Goal: Task Accomplishment & Management: Complete application form

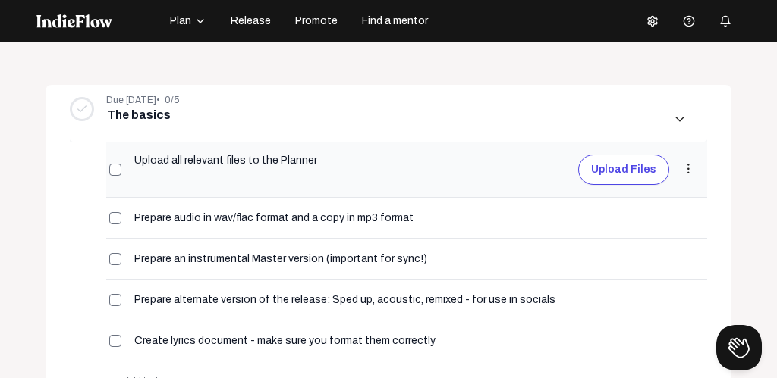
scroll to position [185, 0]
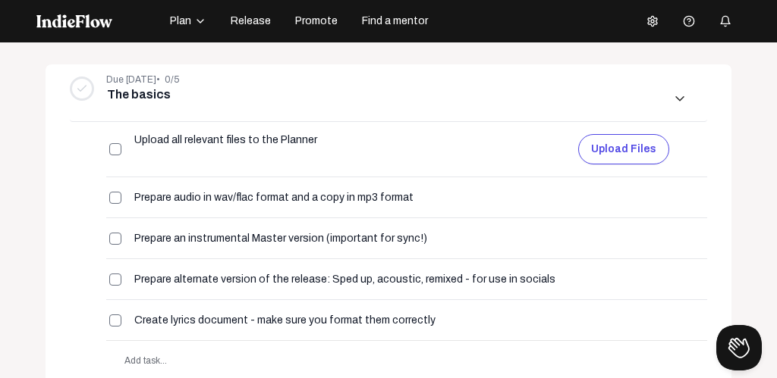
click at [248, 19] on span "Release" at bounding box center [251, 21] width 40 height 15
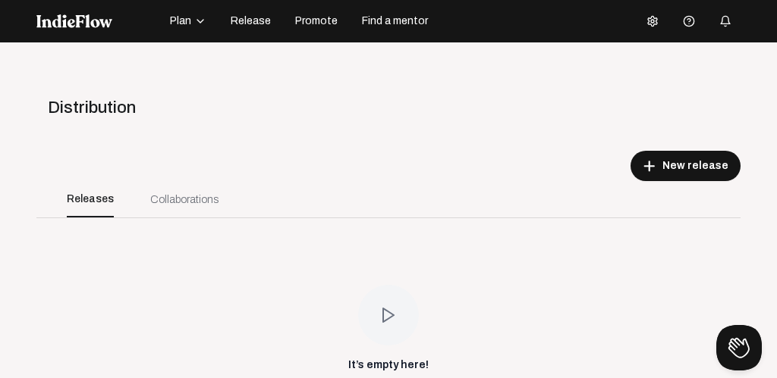
click at [180, 24] on span "Plan" at bounding box center [180, 21] width 21 height 15
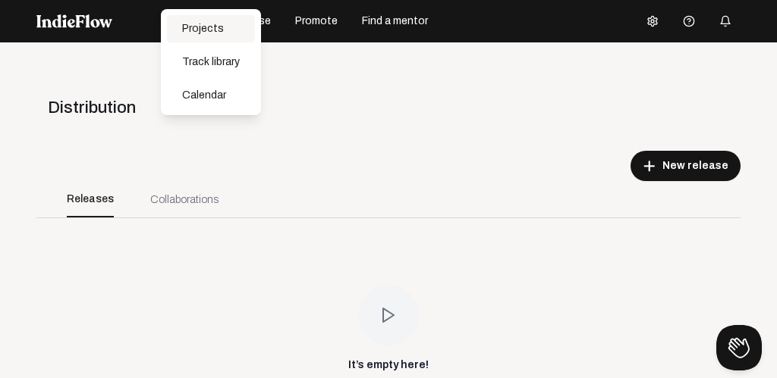
click at [199, 26] on div "Projects" at bounding box center [211, 28] width 88 height 27
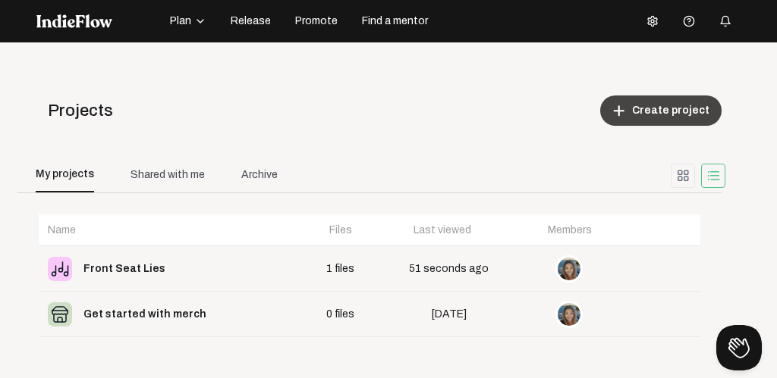
click at [664, 113] on span "Create project" at bounding box center [670, 110] width 77 height 15
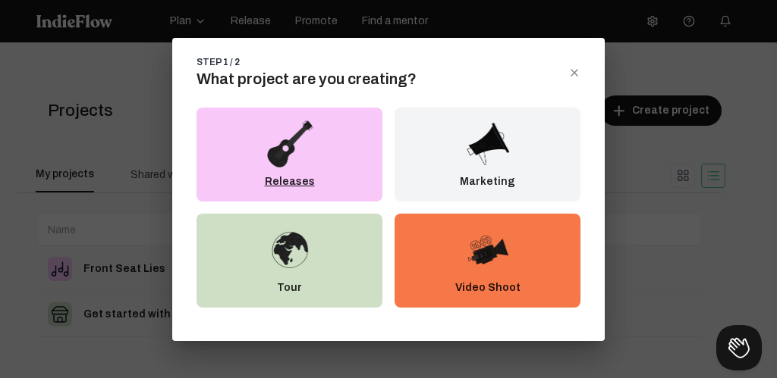
click at [306, 168] on div "Releases" at bounding box center [289, 155] width 186 height 94
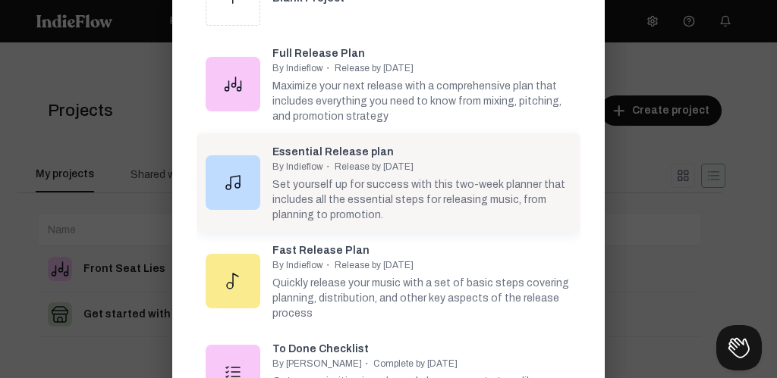
scroll to position [80, 0]
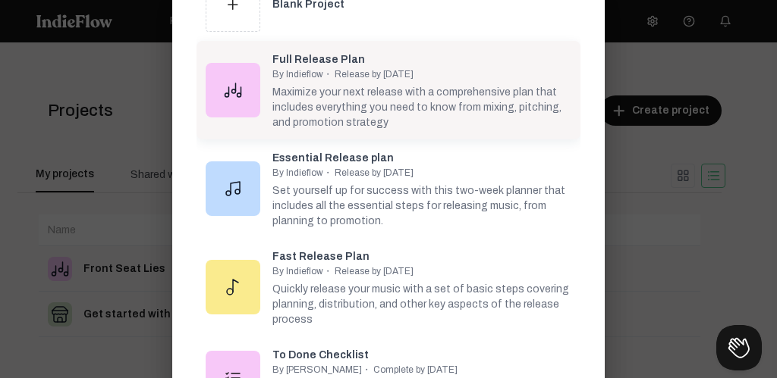
click at [357, 106] on div "Maximize your next release with a comprehensive plan that includes everything y…" at bounding box center [421, 105] width 299 height 50
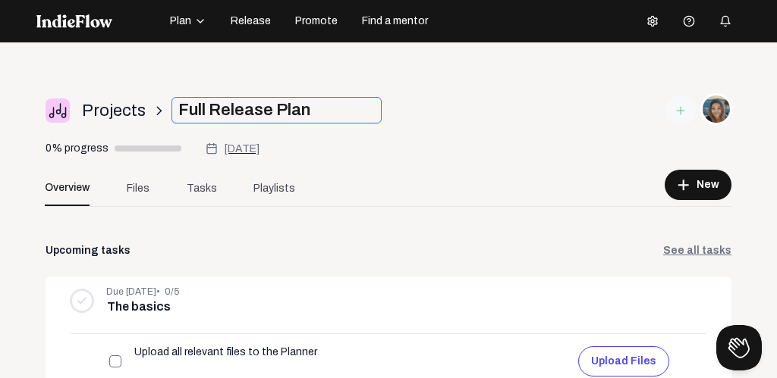
click at [322, 111] on input "Full Release Plan" at bounding box center [276, 110] width 210 height 27
drag, startPoint x: 322, startPoint y: 111, endPoint x: 161, endPoint y: 99, distance: 162.0
click at [161, 99] on div "Projects arrow_forward_ios Full Release Plan" at bounding box center [273, 110] width 455 height 33
type input "Dirt on His Name"
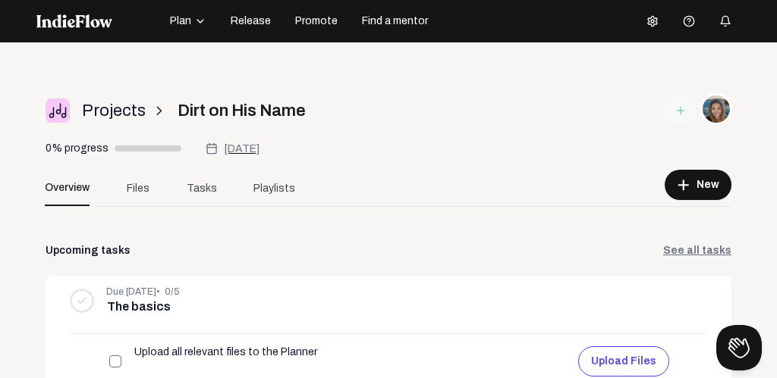
click at [473, 112] on body "Plan Release Promote Find a mentor Help center Open menu Projects arrow_forward…" at bounding box center [388, 189] width 777 height 378
click at [71, 16] on img at bounding box center [74, 21] width 76 height 14
